Goal: Transaction & Acquisition: Purchase product/service

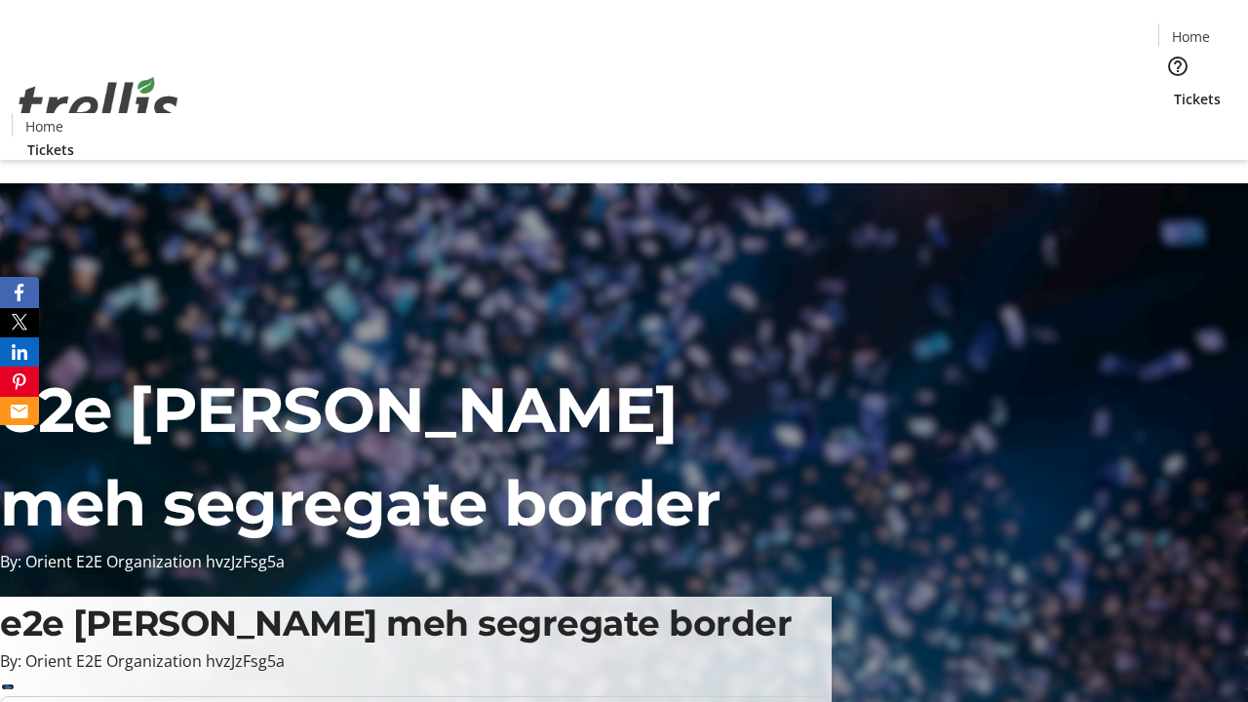
click at [1173, 89] on span "Tickets" at bounding box center [1196, 99] width 47 height 20
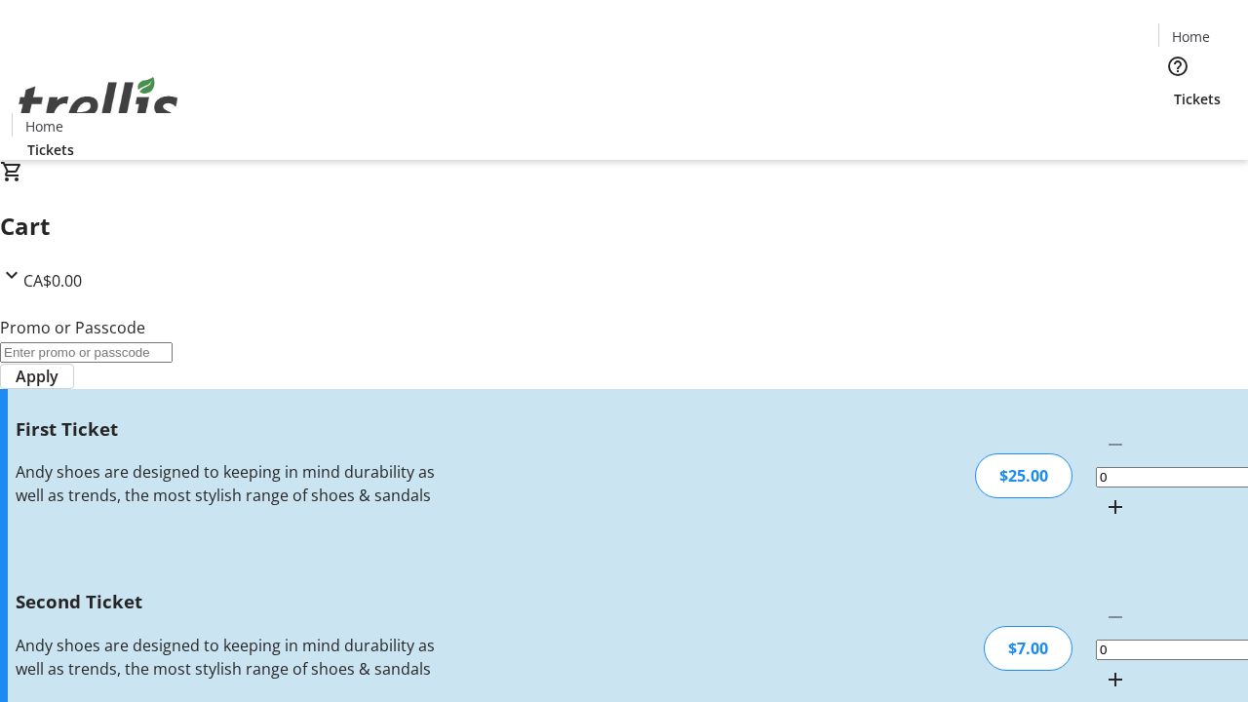
click at [1103, 495] on mat-icon "Increment by one" at bounding box center [1114, 506] width 23 height 23
type input "1"
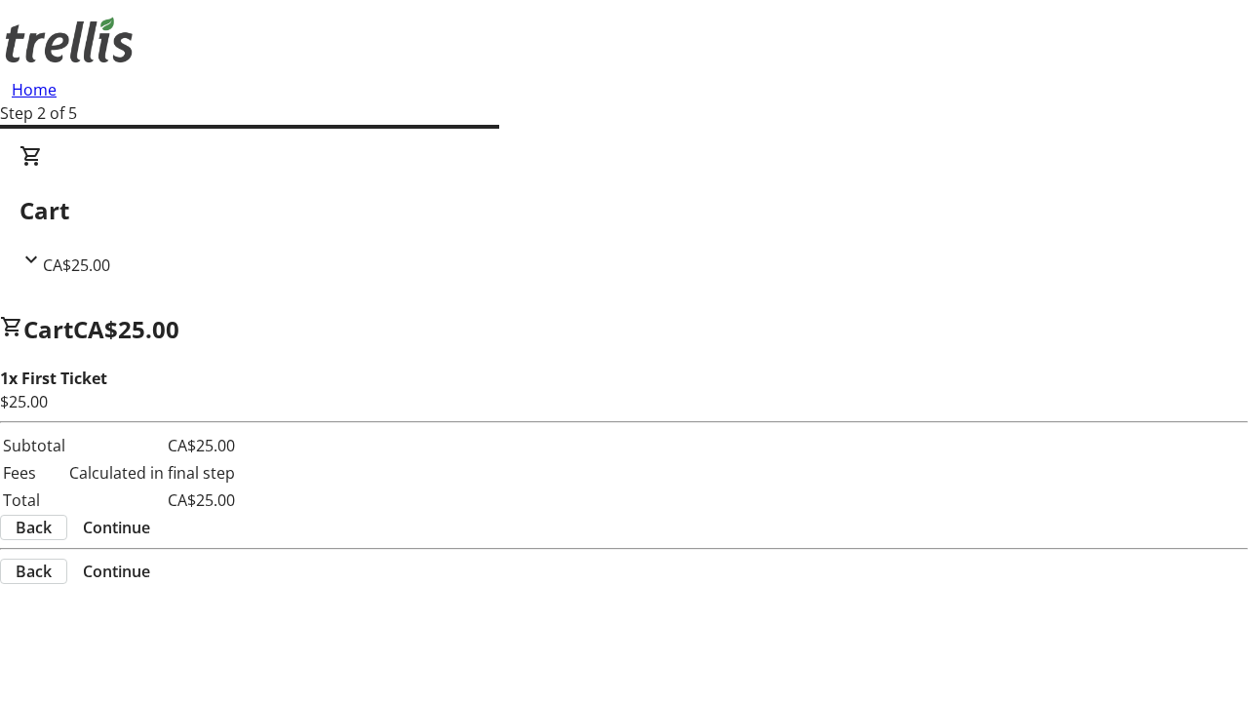
click at [150, 516] on span "Continue" at bounding box center [116, 527] width 67 height 23
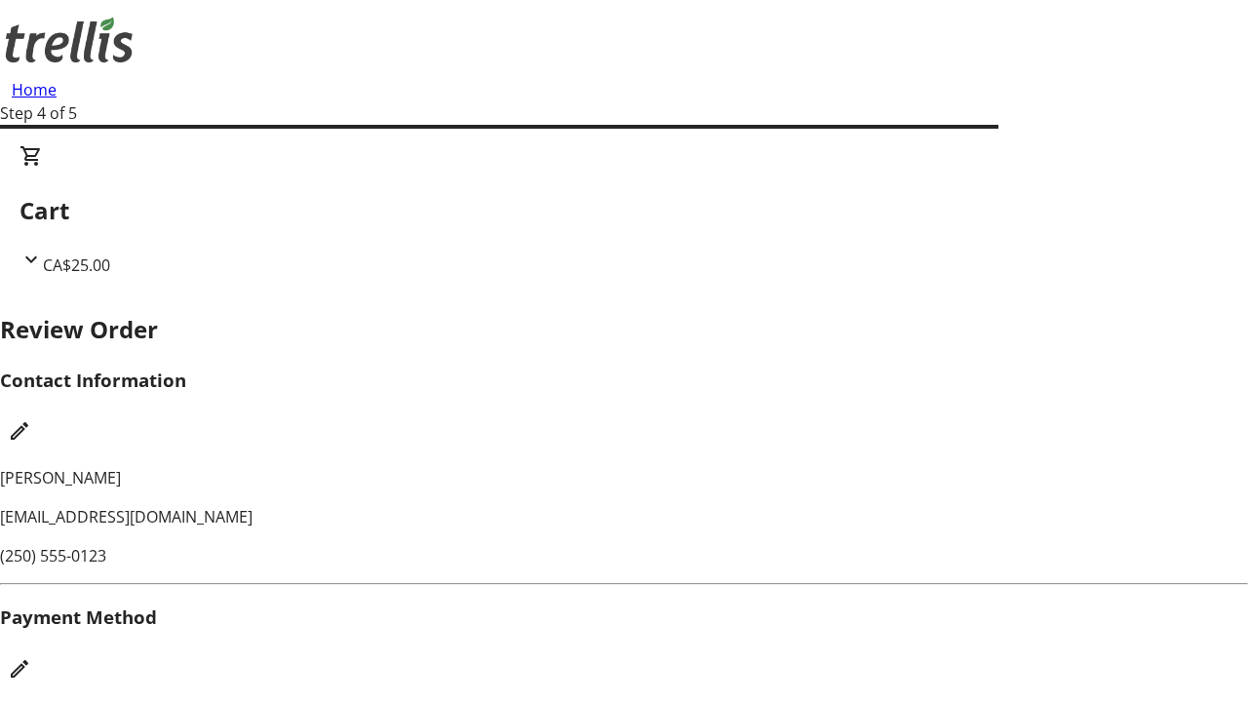
click at [31, 657] on mat-icon "Edit Payment Method" at bounding box center [19, 668] width 23 height 23
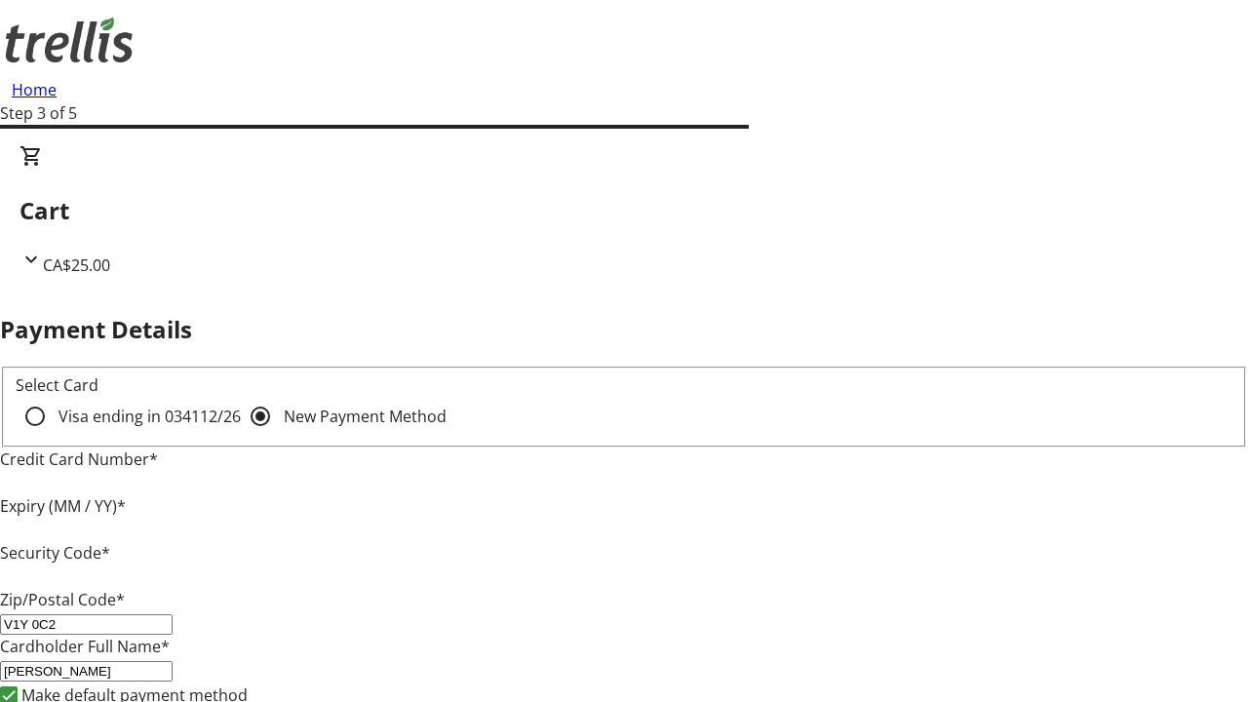
type input "V1Y 0C2"
